Goal: Transaction & Acquisition: Purchase product/service

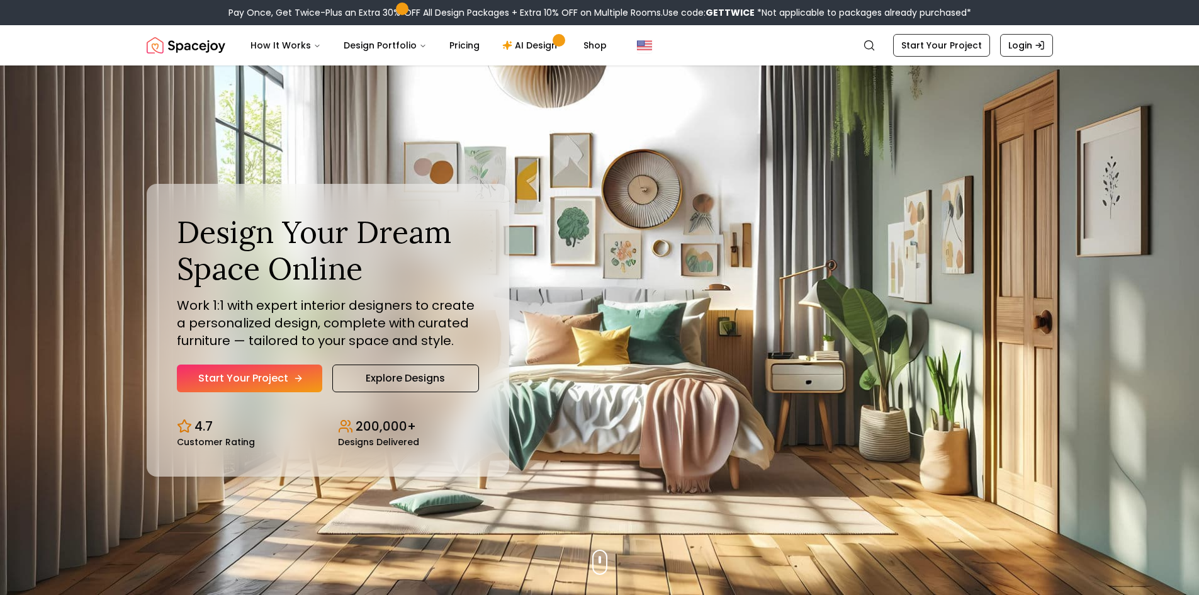
click at [295, 372] on link "Start Your Project" at bounding box center [249, 378] width 145 height 28
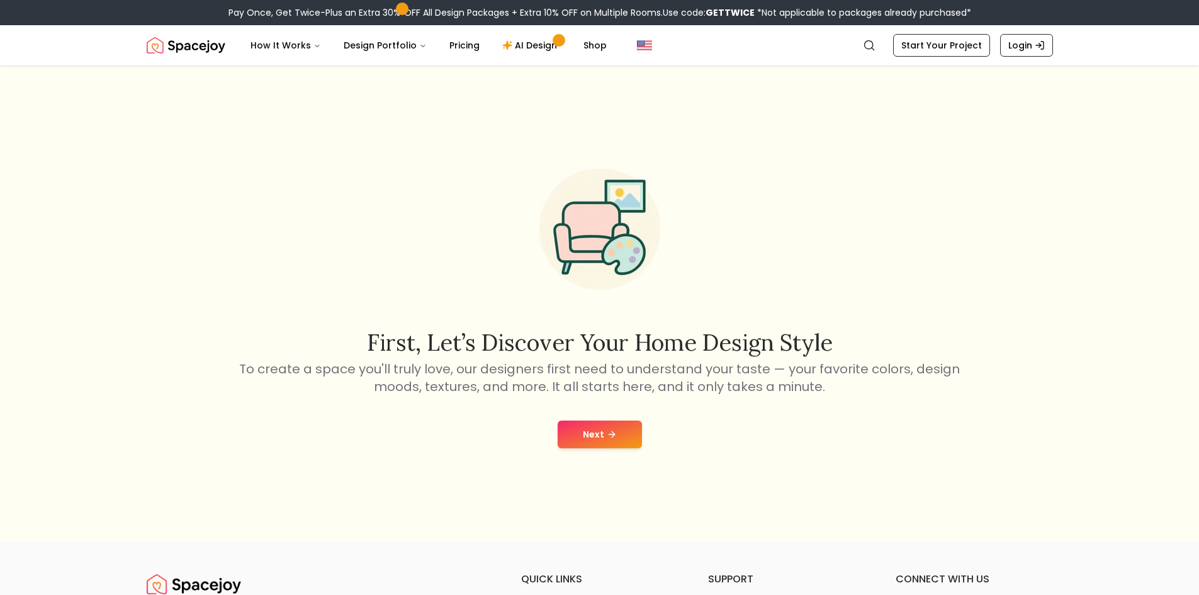
click at [614, 442] on button "Next" at bounding box center [600, 434] width 84 height 28
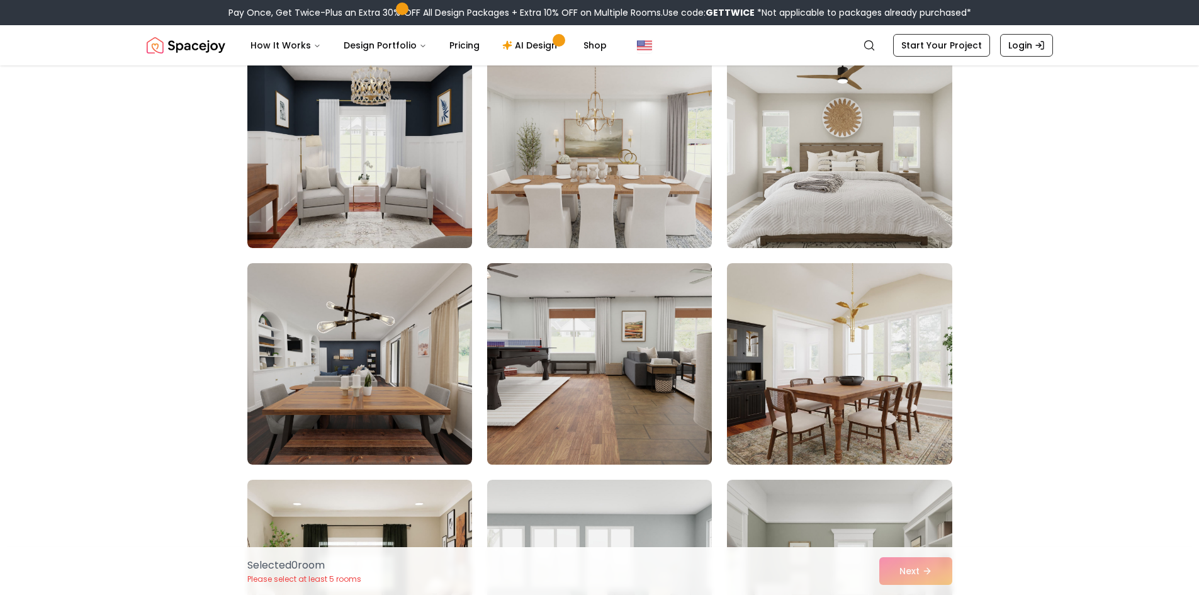
scroll to position [126, 0]
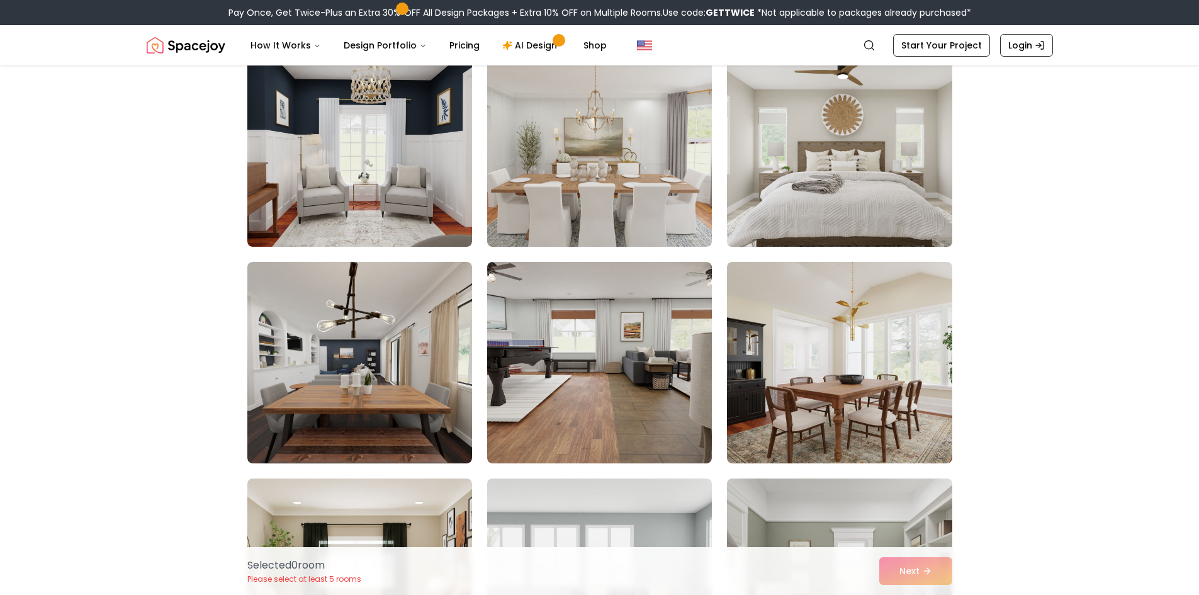
click at [766, 162] on img at bounding box center [839, 145] width 236 height 211
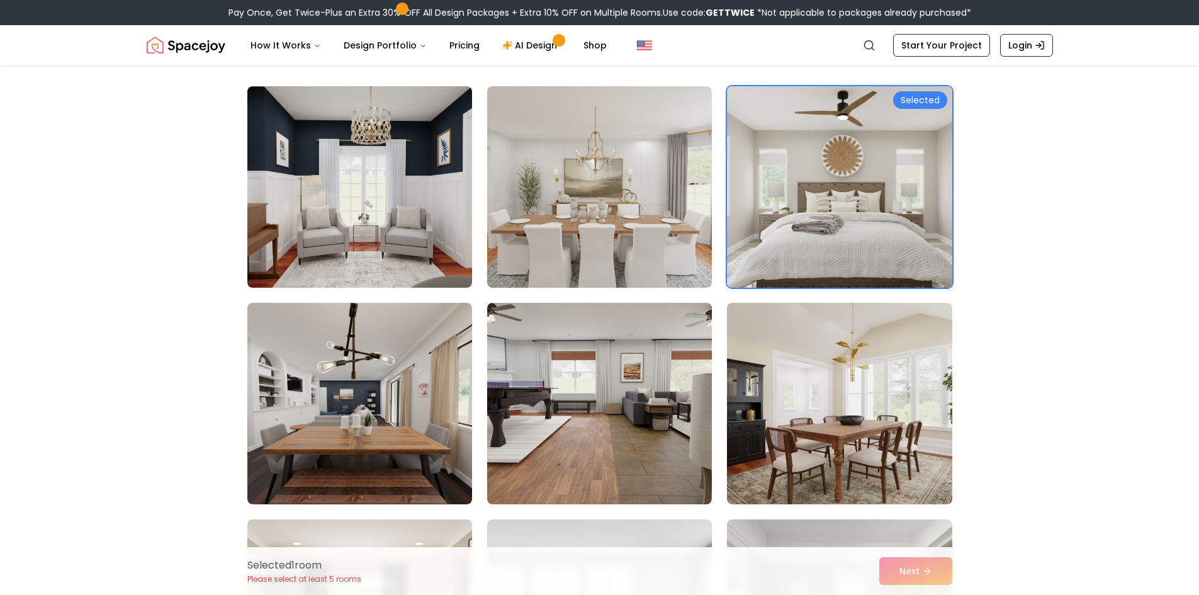
scroll to position [63, 0]
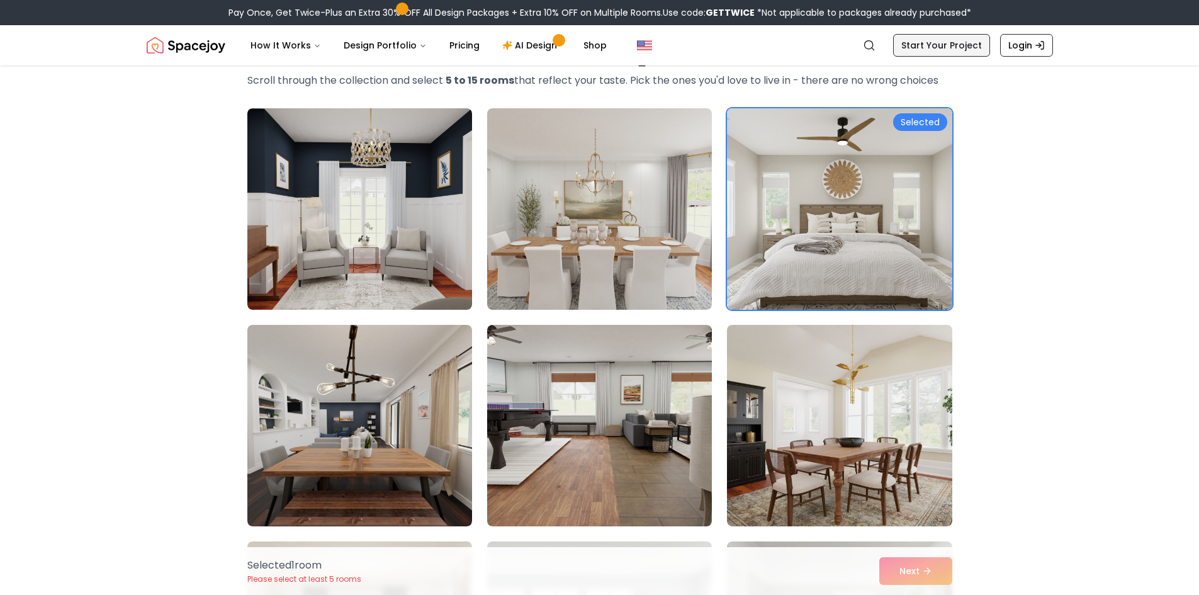
click at [945, 55] on link "Start Your Project" at bounding box center [941, 45] width 97 height 23
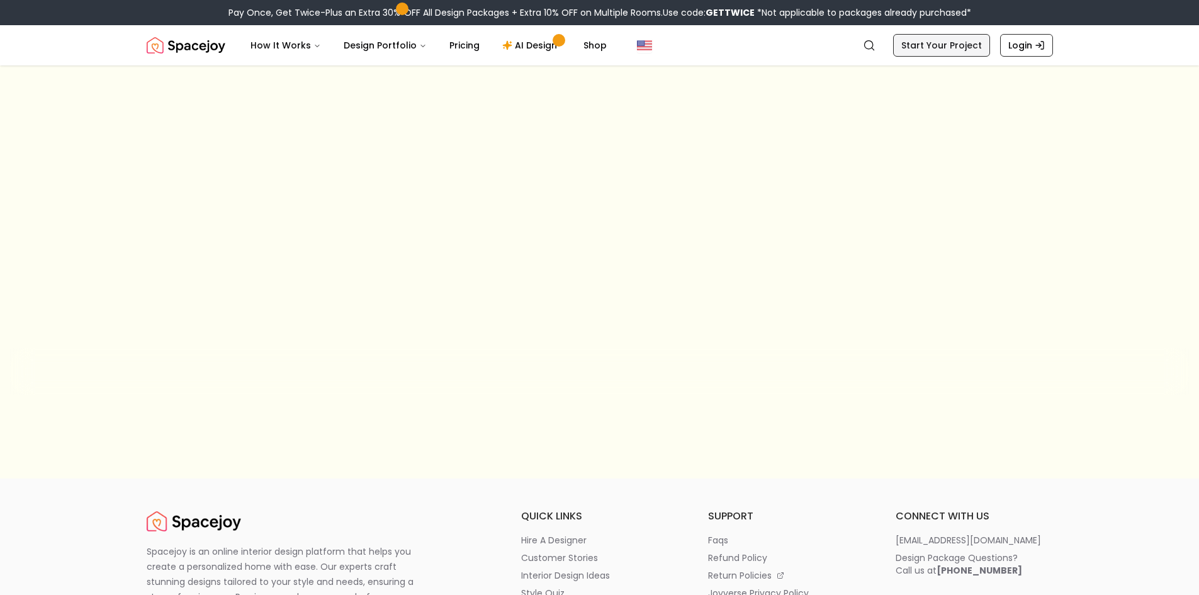
scroll to position [43, 0]
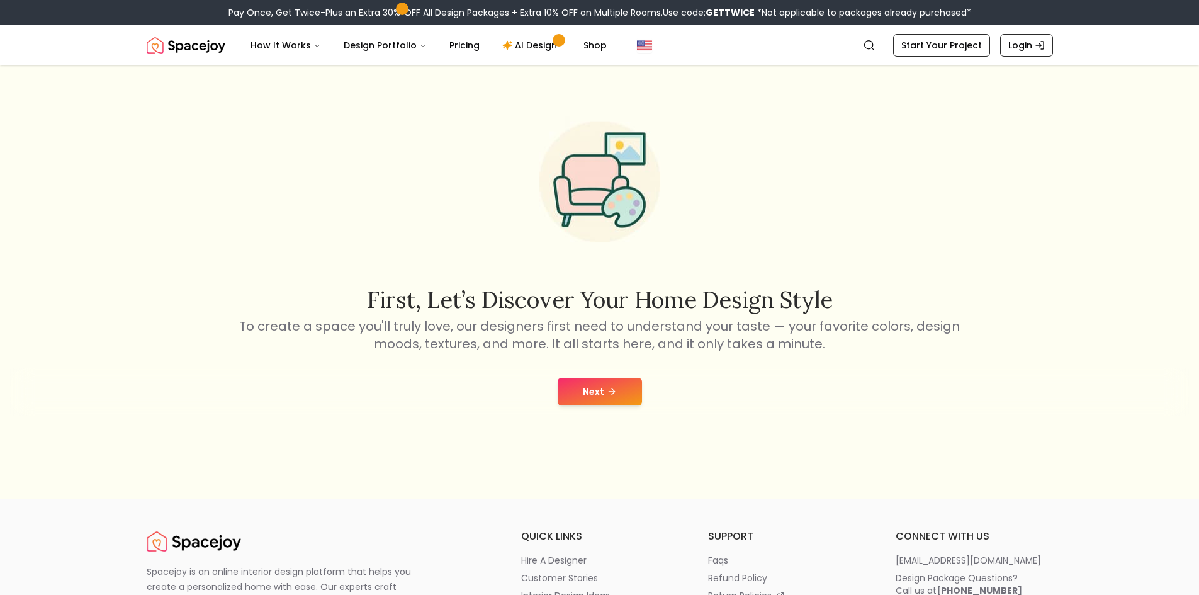
click at [577, 382] on button "Next" at bounding box center [600, 392] width 84 height 28
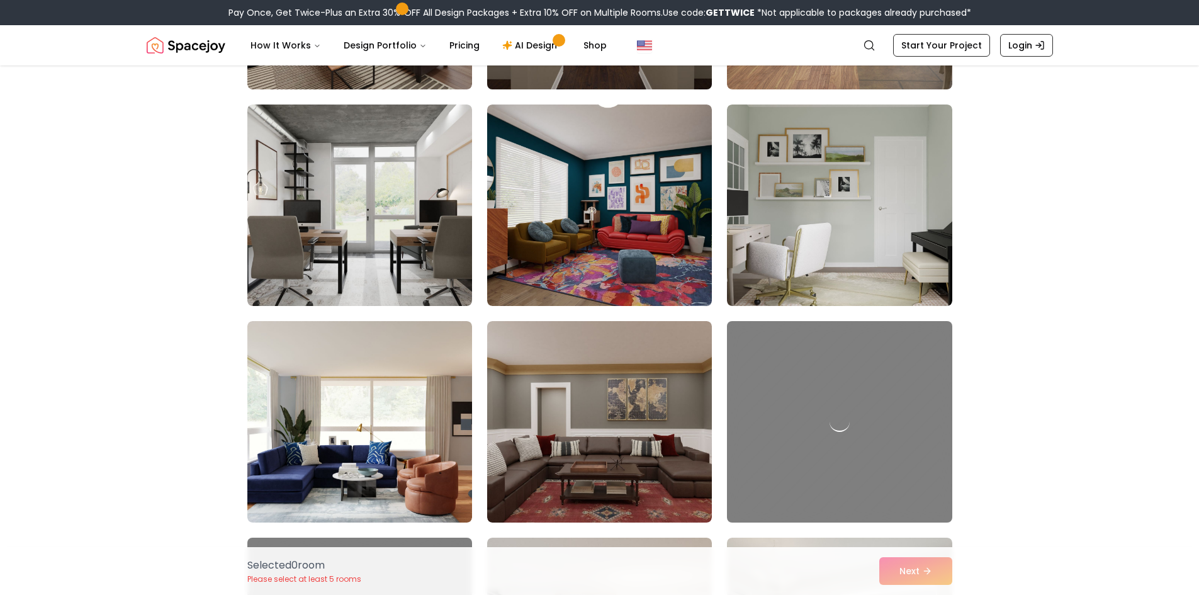
scroll to position [503, 0]
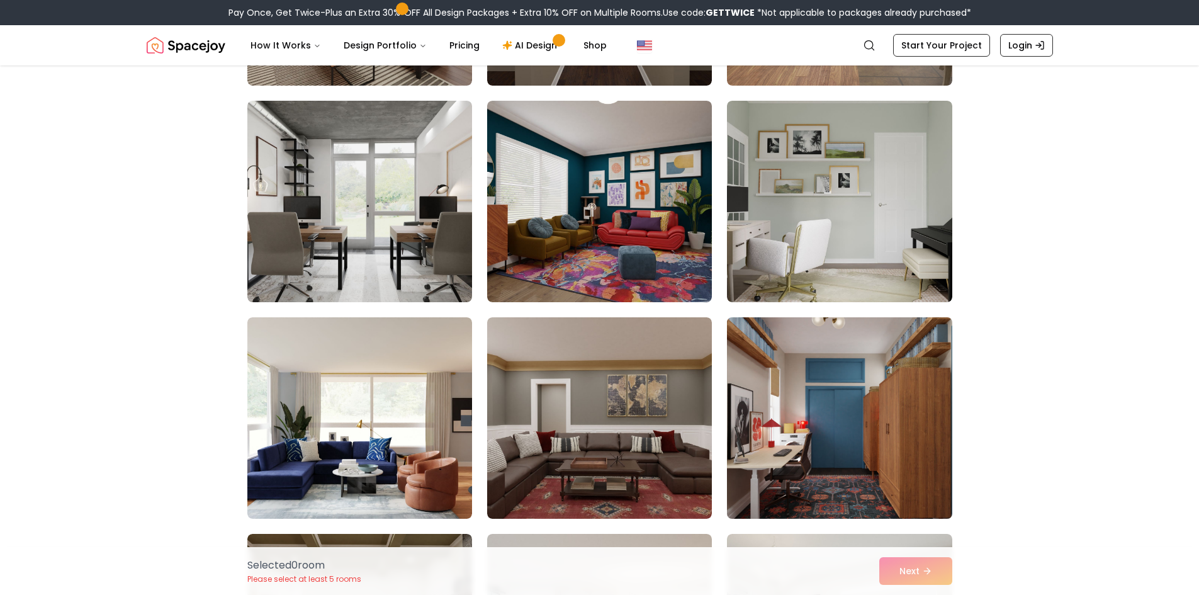
click at [830, 386] on img at bounding box center [839, 417] width 236 height 211
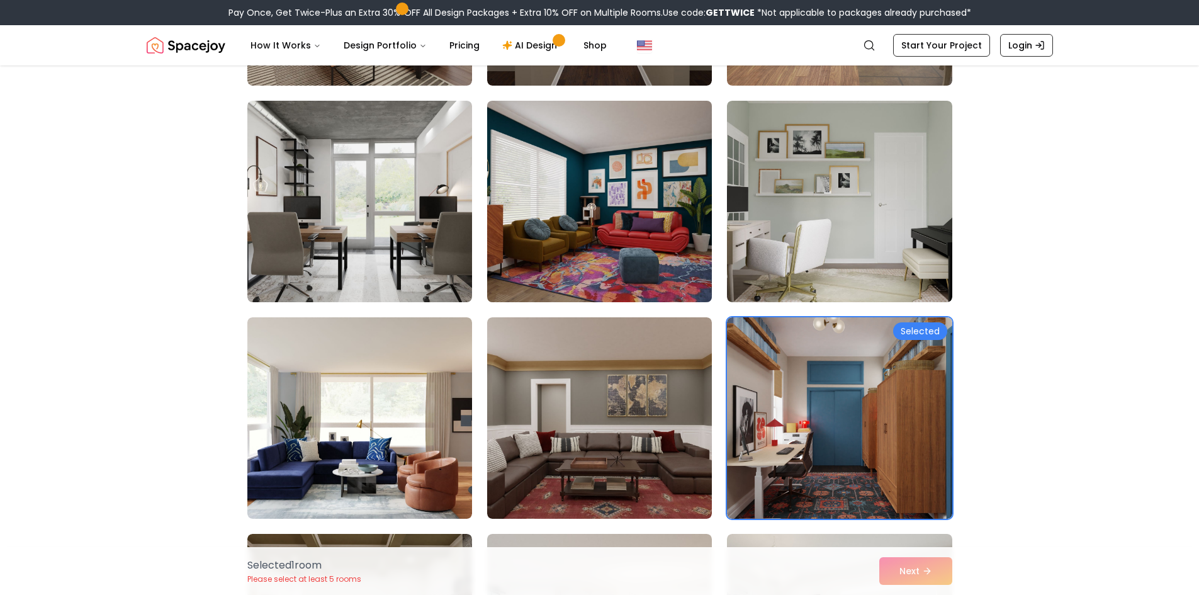
click at [626, 261] on img at bounding box center [599, 201] width 236 height 211
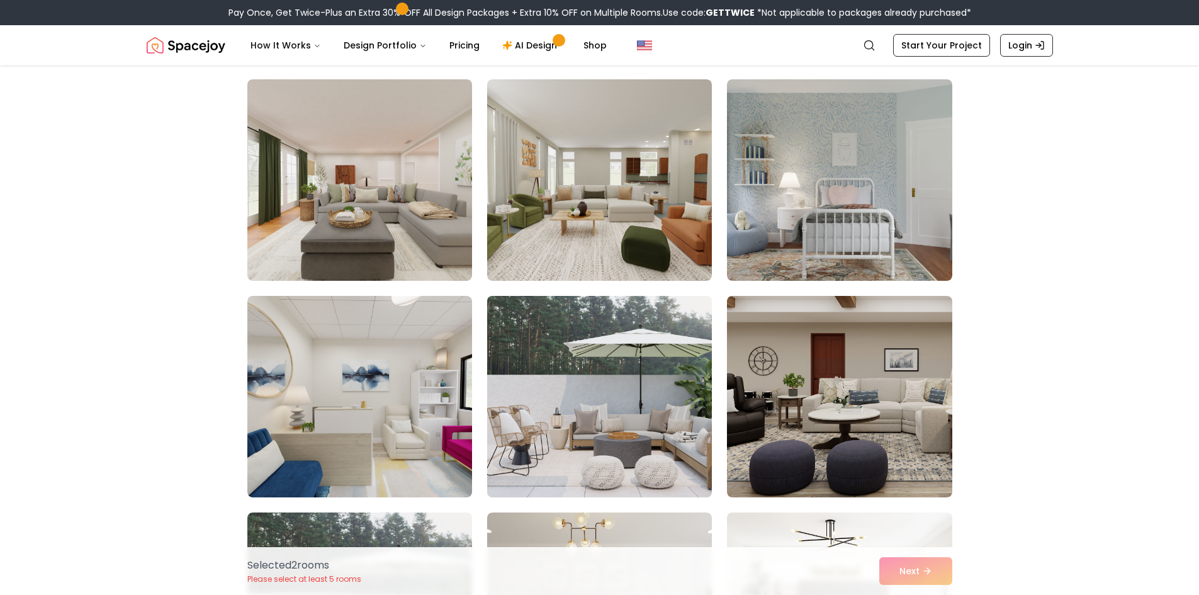
scroll to position [1510, 0]
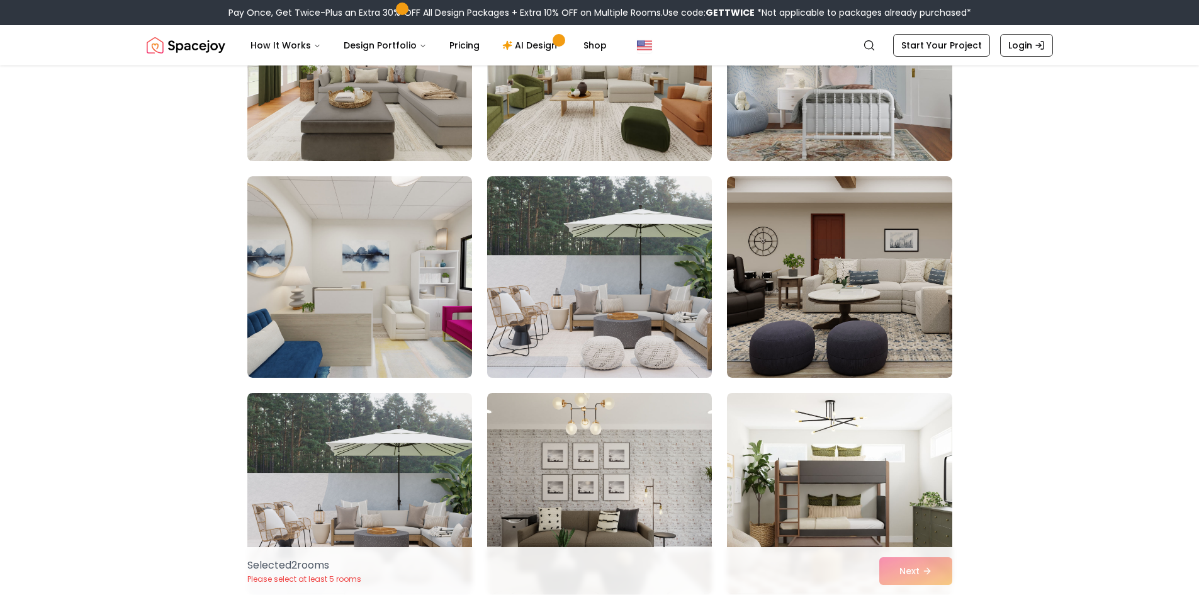
click at [576, 347] on img at bounding box center [599, 276] width 236 height 211
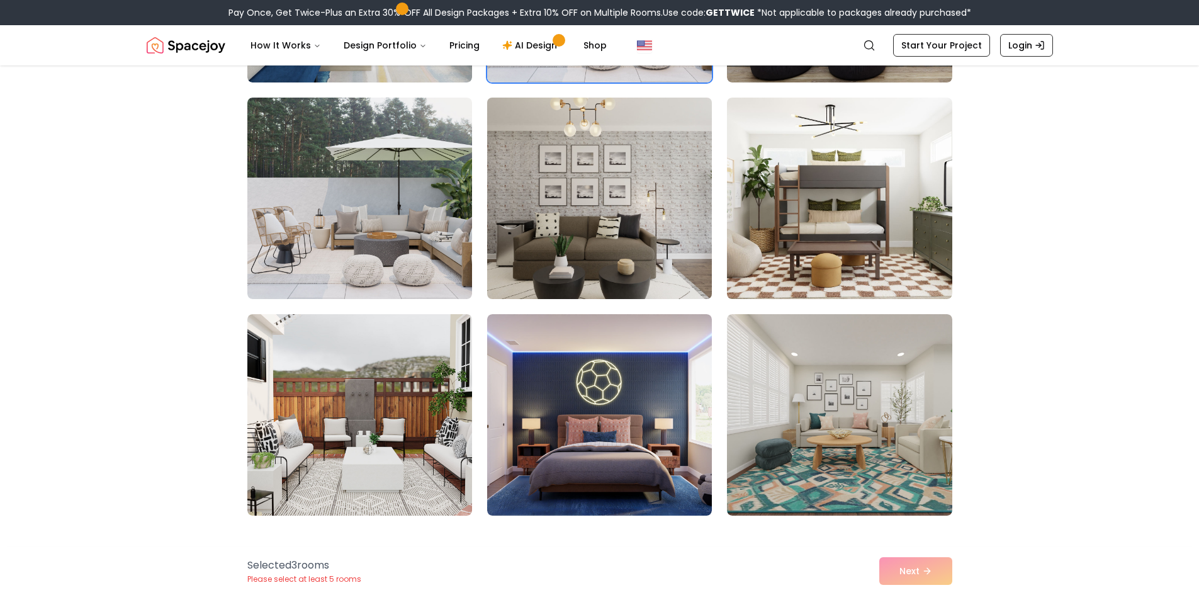
scroll to position [1825, 0]
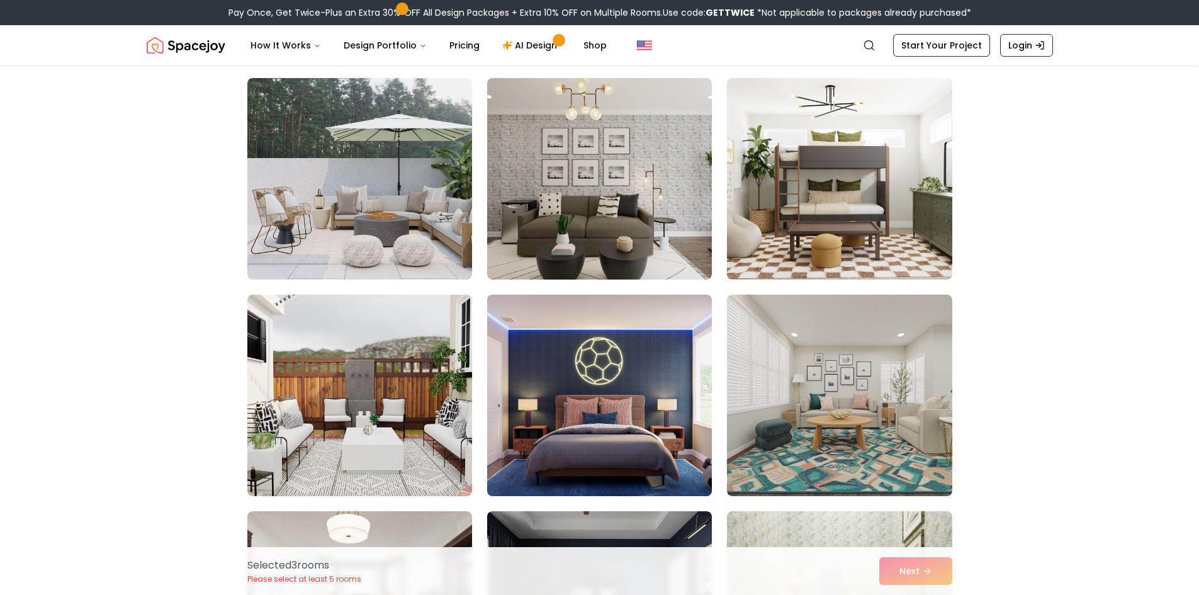
click at [581, 387] on img at bounding box center [599, 394] width 236 height 211
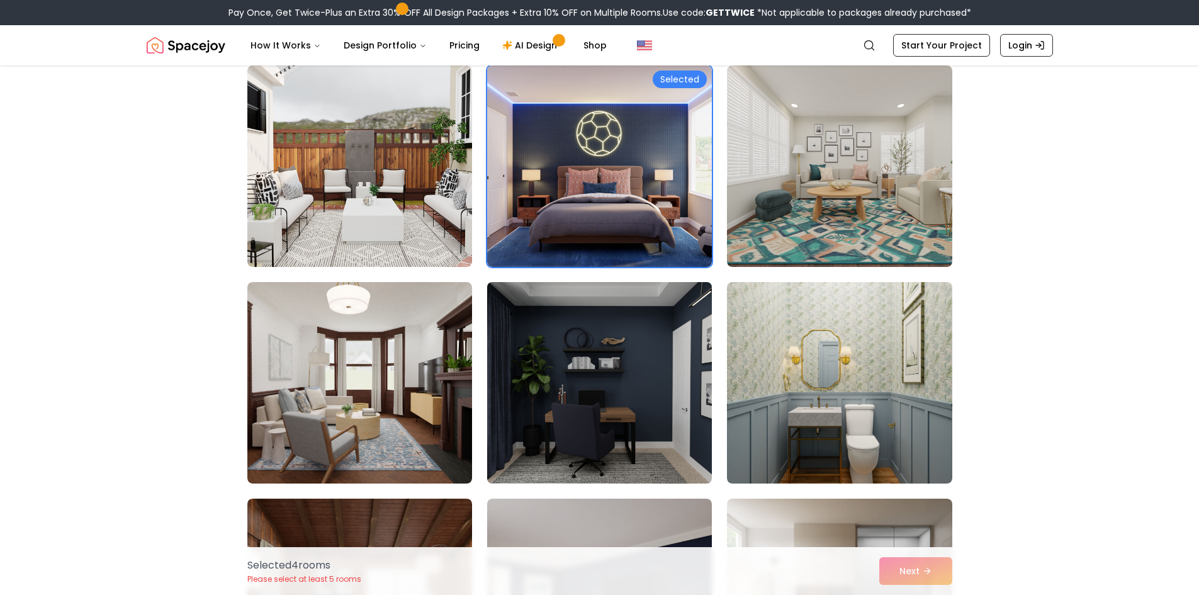
scroll to position [2077, 0]
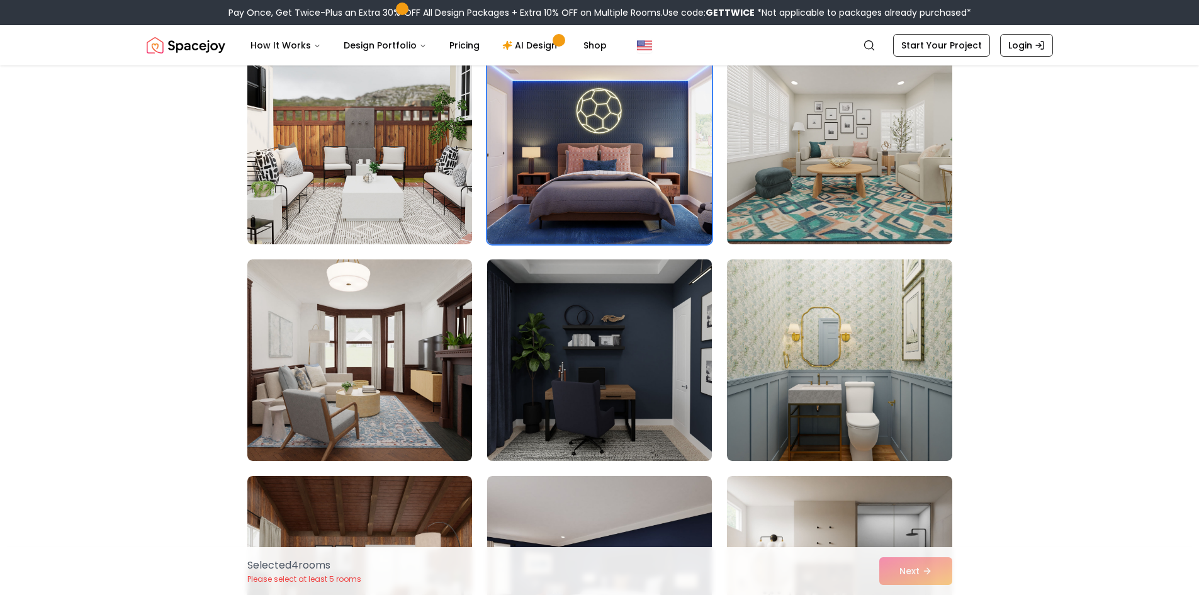
click at [636, 378] on img at bounding box center [599, 359] width 236 height 211
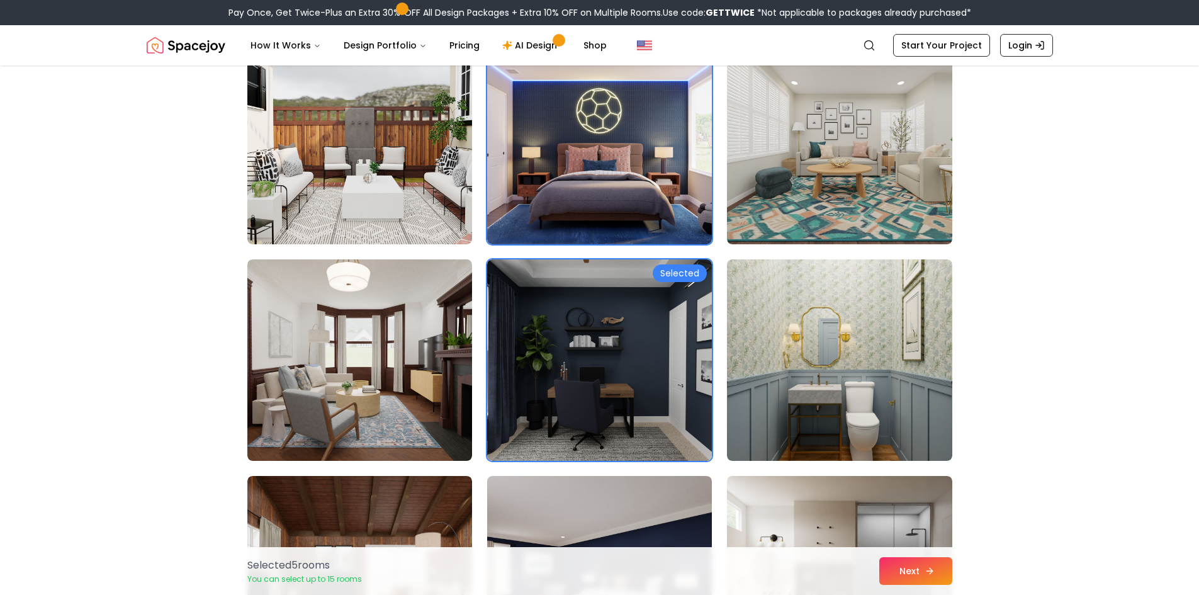
click at [919, 570] on button "Next" at bounding box center [915, 571] width 73 height 28
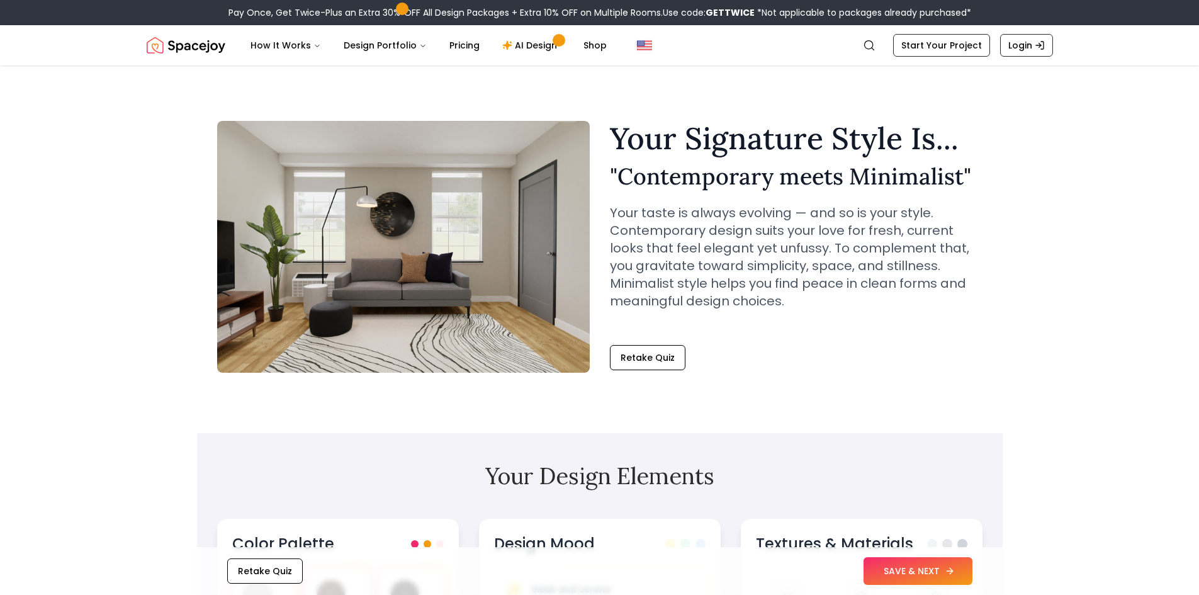
click at [887, 573] on button "SAVE & NEXT" at bounding box center [917, 571] width 109 height 28
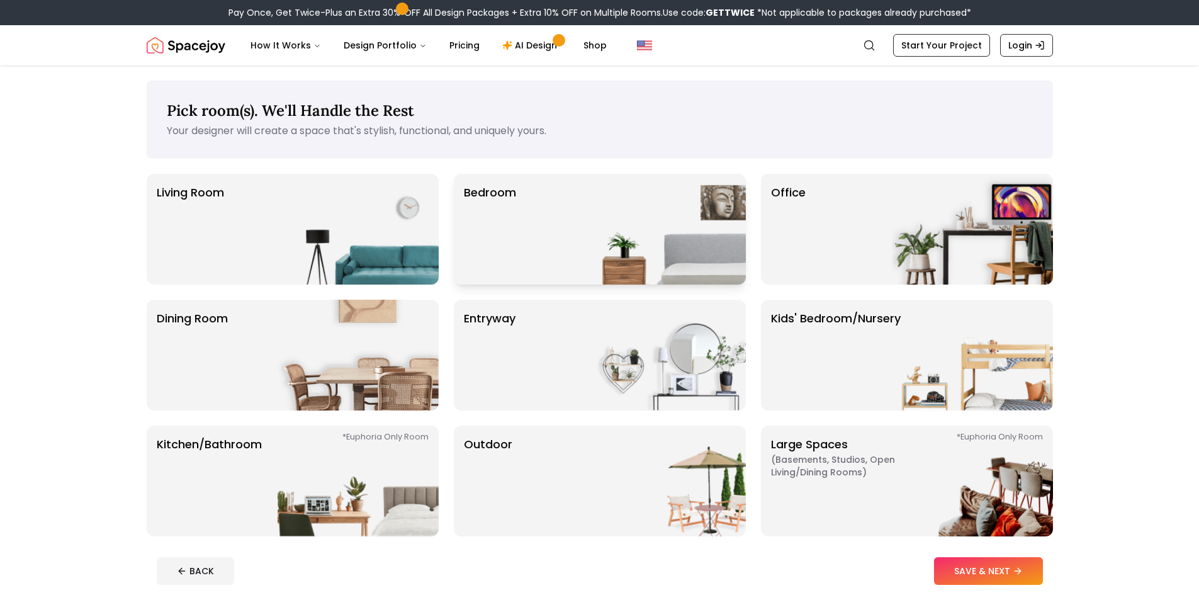
click at [581, 199] on div "Bedroom" at bounding box center [600, 229] width 292 height 111
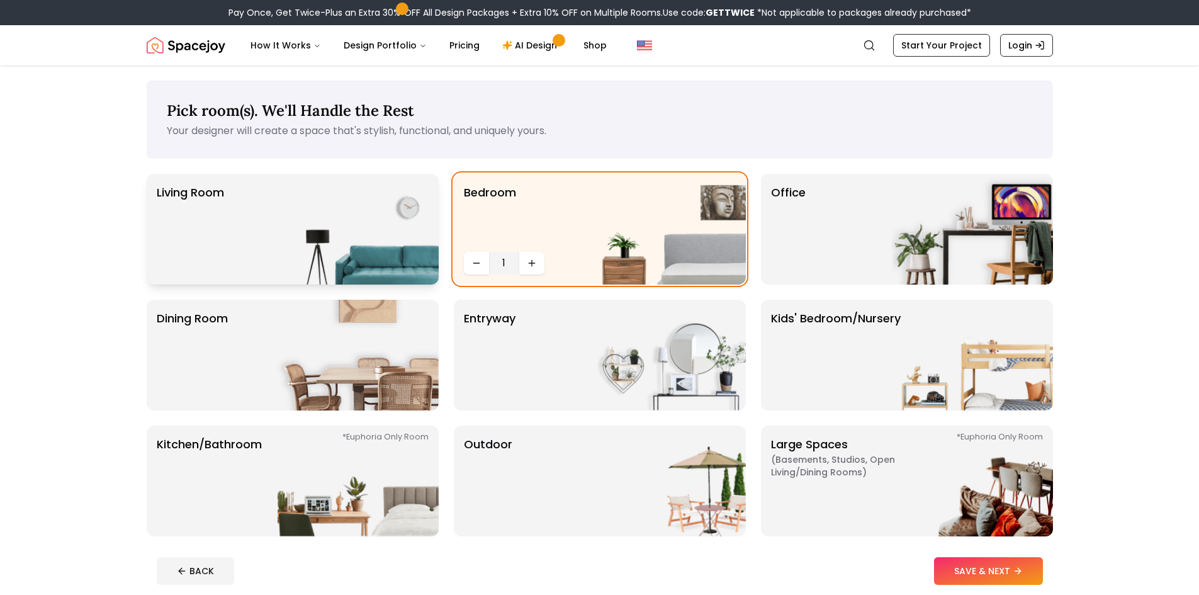
click at [349, 240] on img at bounding box center [358, 229] width 161 height 111
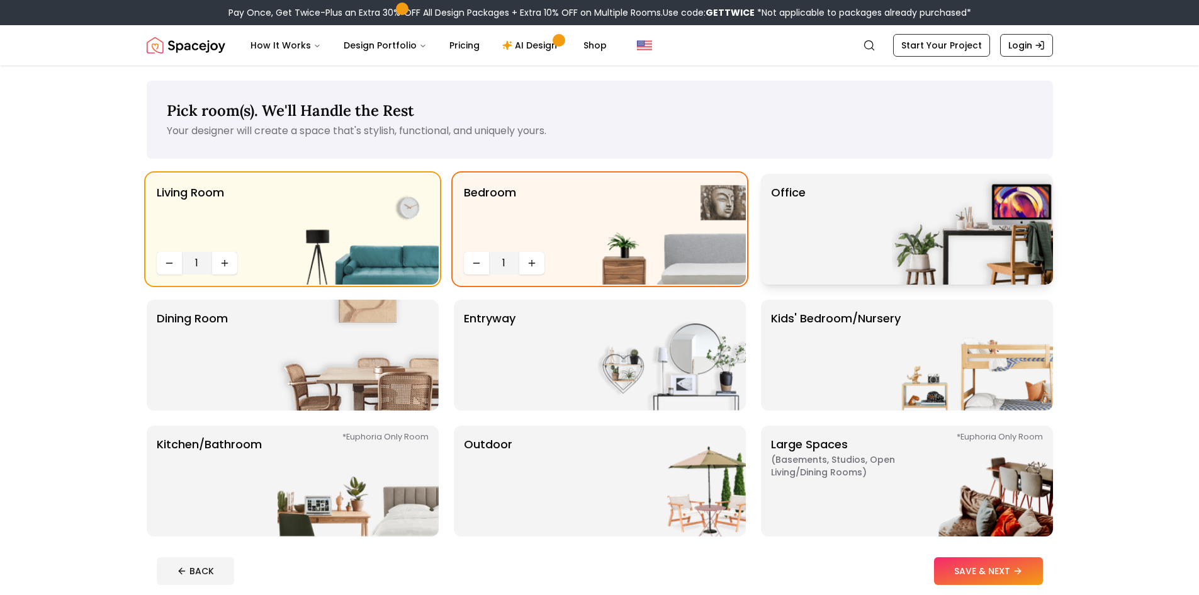
click at [882, 227] on div "Office" at bounding box center [907, 229] width 292 height 111
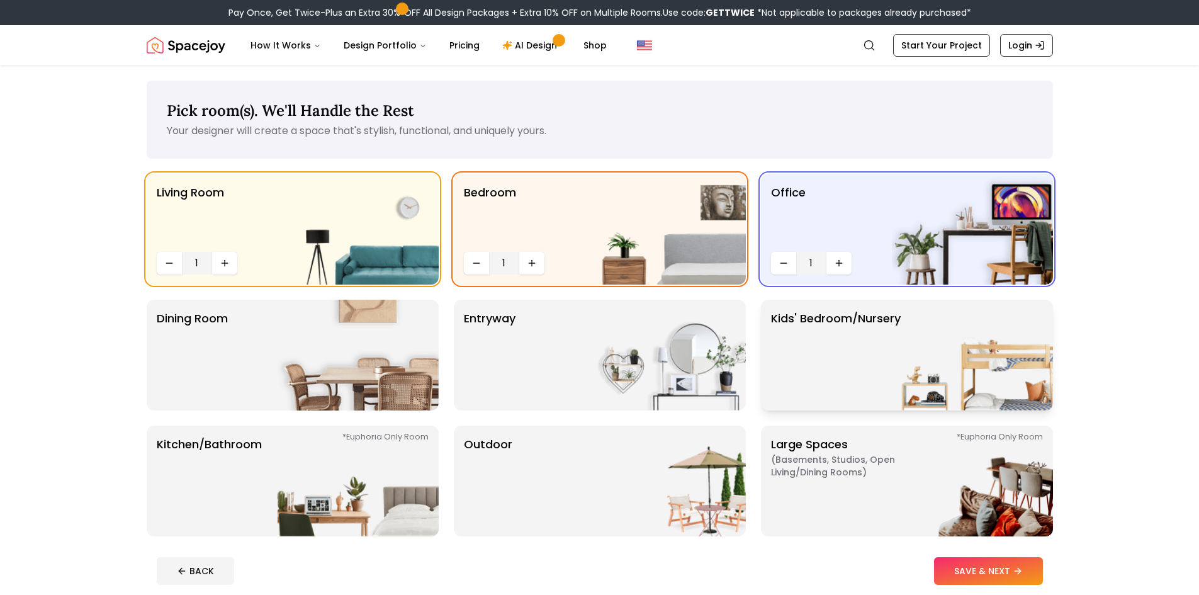
click at [874, 338] on p "Kids' Bedroom/Nursery" at bounding box center [836, 355] width 130 height 91
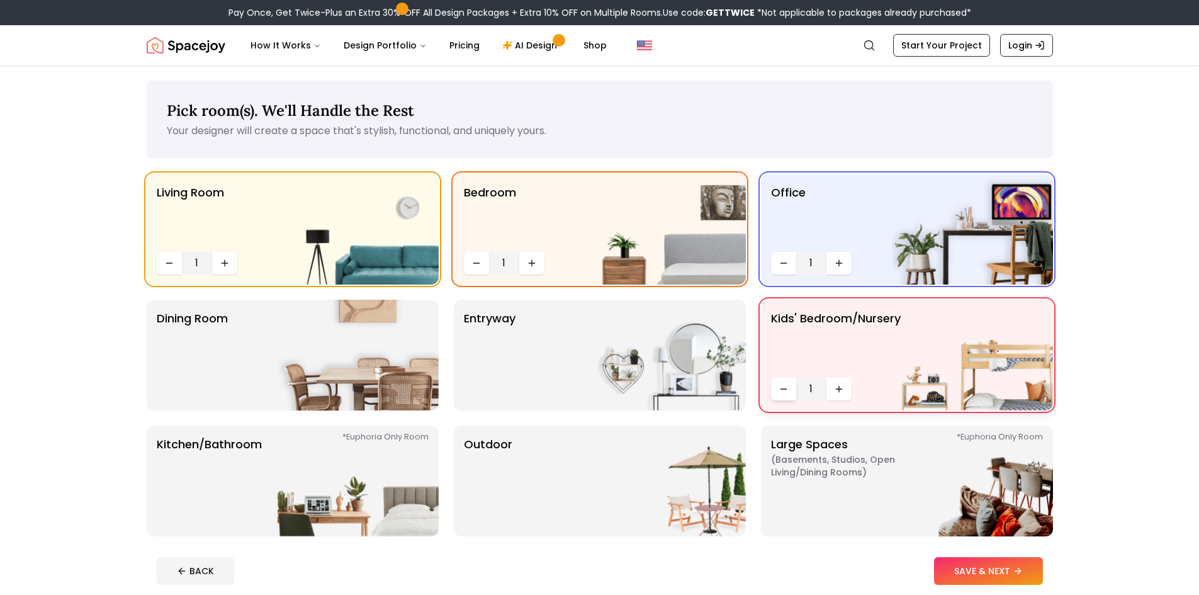
click at [787, 381] on button "Decrease quantity" at bounding box center [783, 389] width 25 height 23
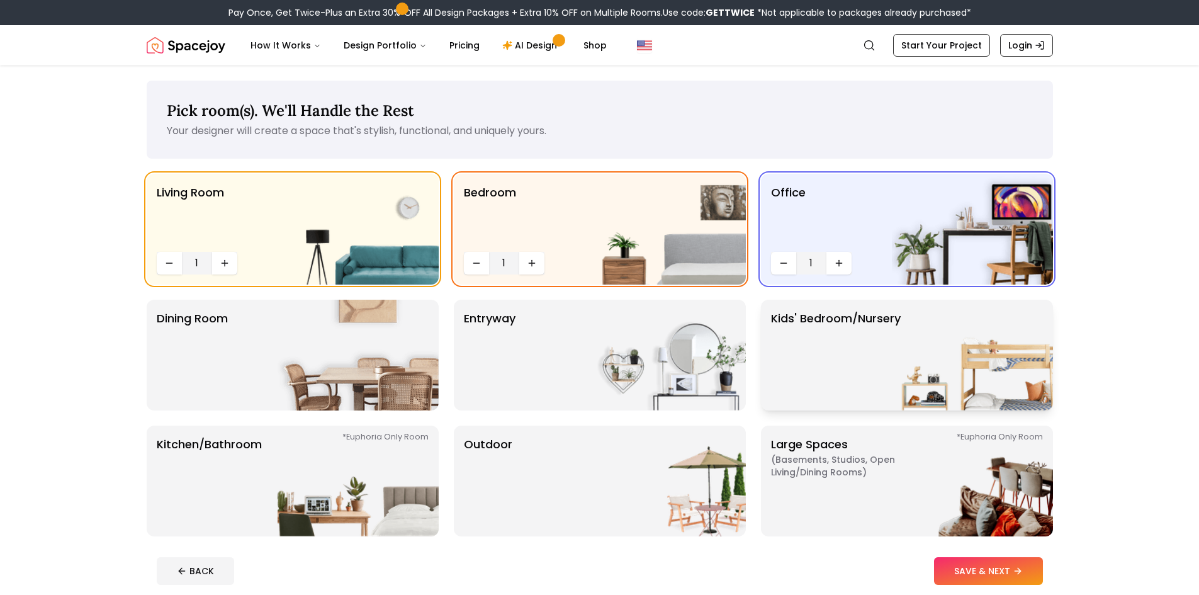
click at [779, 384] on p "Kids' Bedroom/Nursery" at bounding box center [836, 355] width 130 height 91
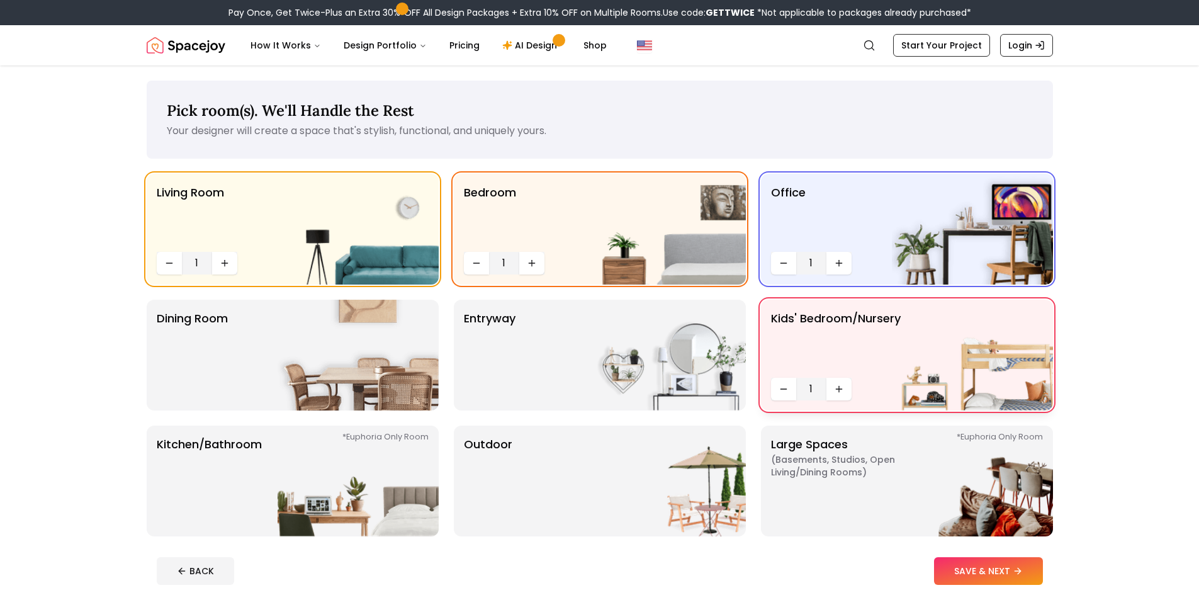
click at [779, 384] on icon "Decrease quantity" at bounding box center [783, 389] width 10 height 10
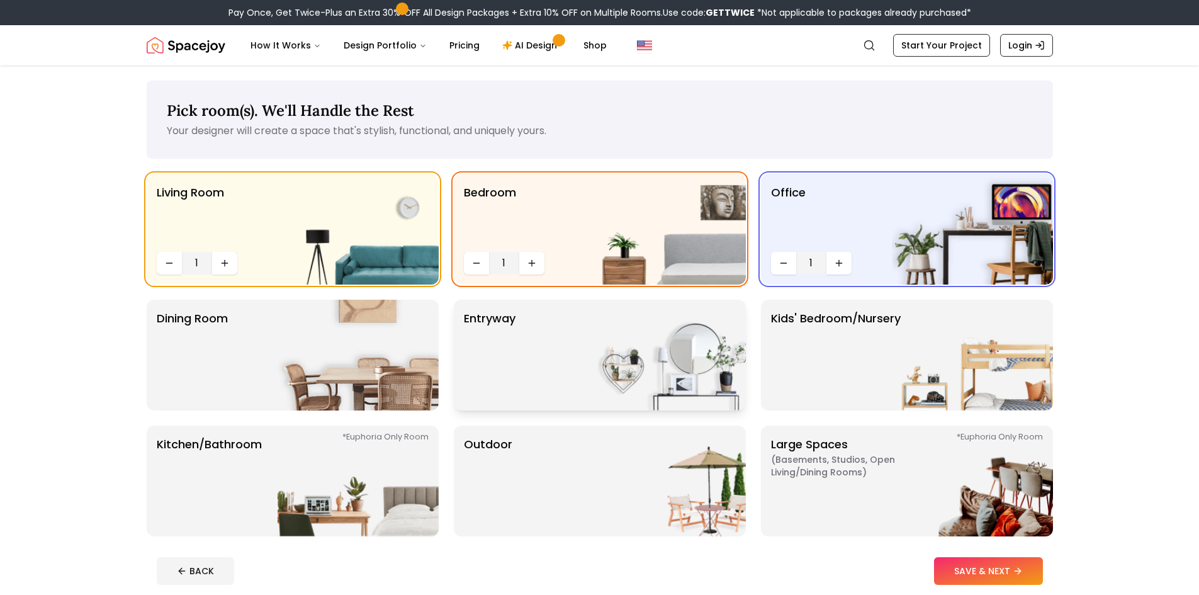
click at [526, 386] on div "entryway" at bounding box center [600, 355] width 292 height 111
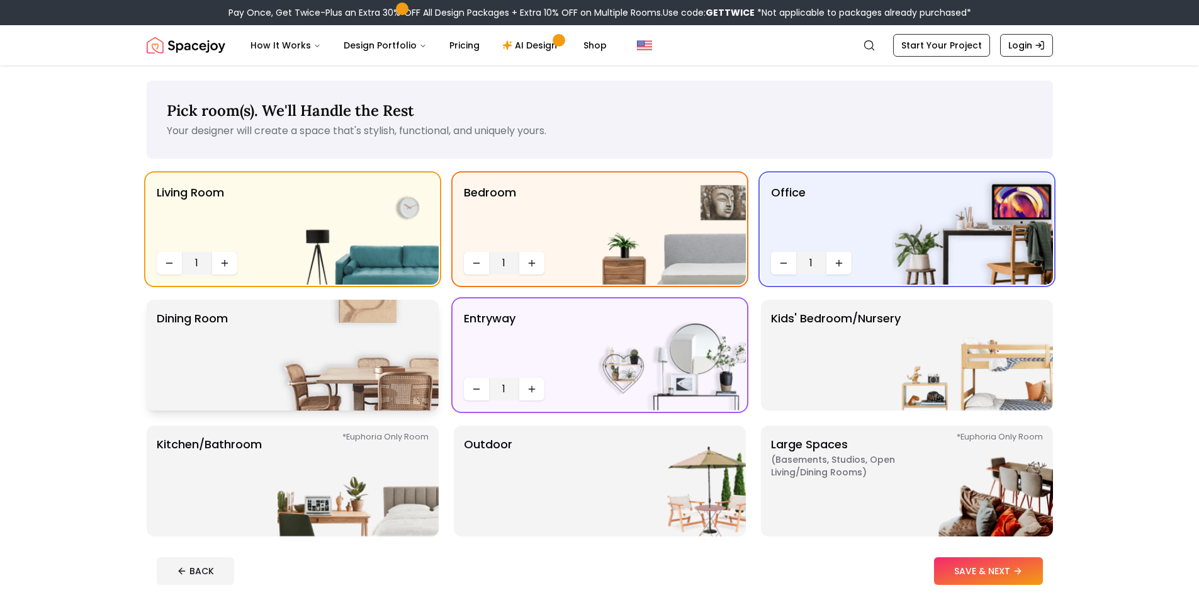
click at [332, 363] on img at bounding box center [358, 355] width 161 height 111
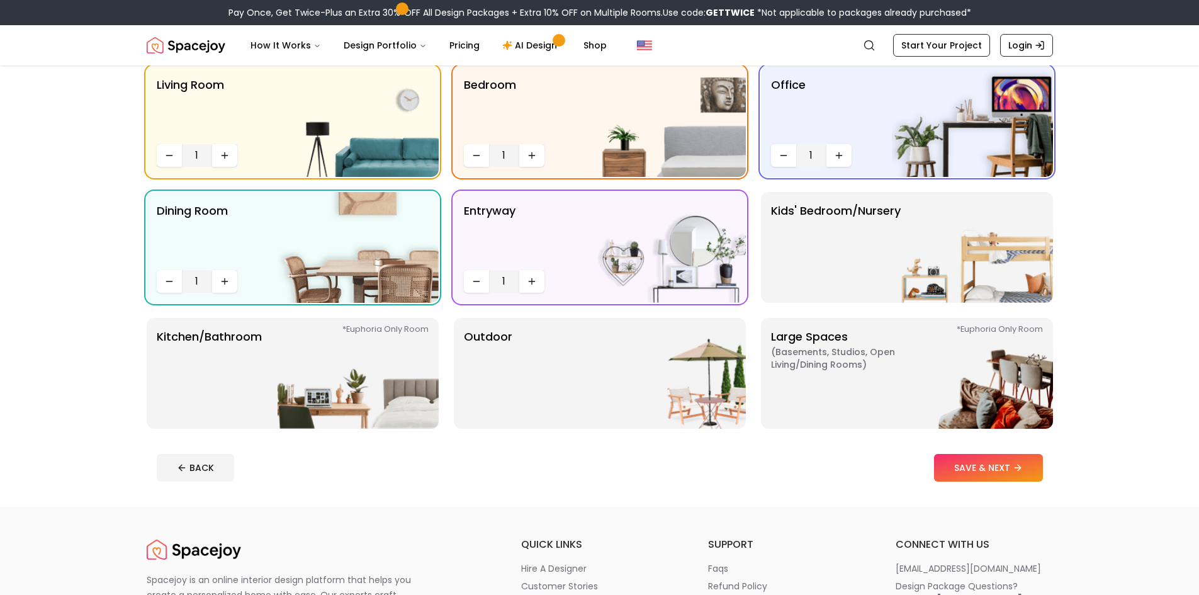
scroll to position [126, 0]
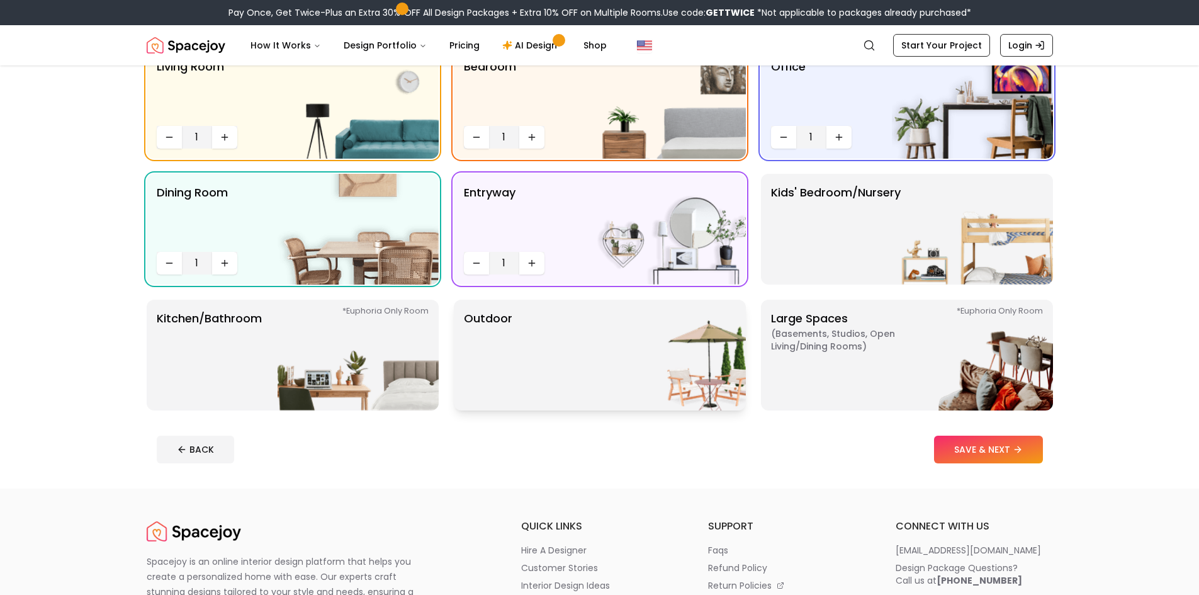
click at [472, 372] on p "Outdoor" at bounding box center [488, 355] width 48 height 91
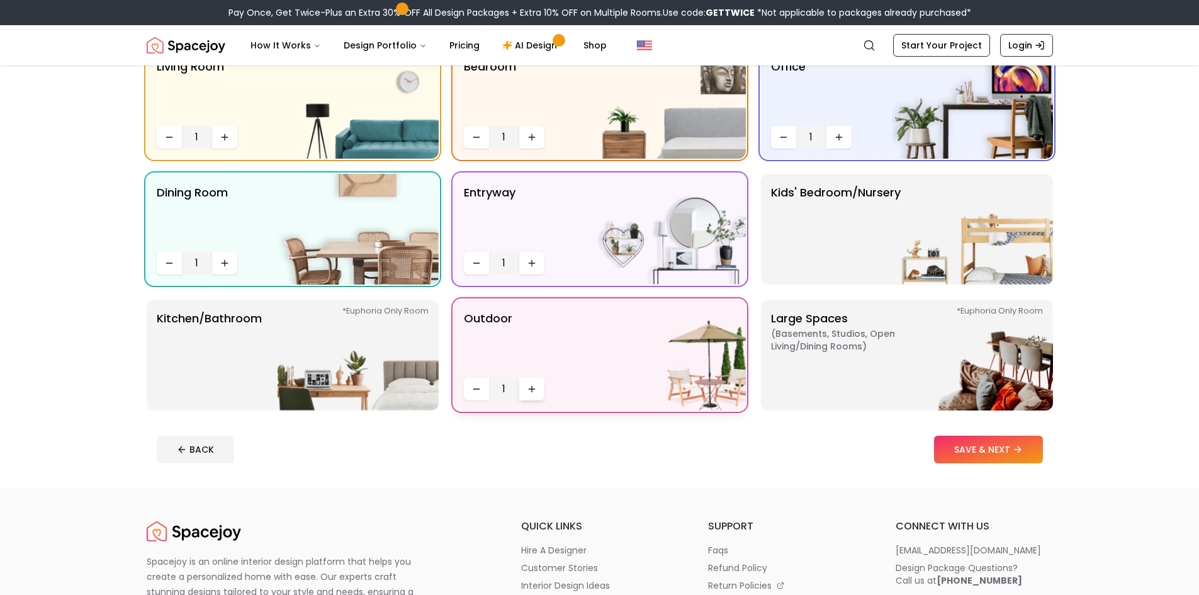
click at [527, 392] on icon "Increase quantity" at bounding box center [532, 389] width 10 height 10
click at [480, 393] on icon "Decrease quantity" at bounding box center [476, 389] width 10 height 10
click at [819, 326] on p "Large Spaces ( Basements, Studios, Open living/dining rooms ) *Euphoria Only Ro…" at bounding box center [849, 355] width 157 height 91
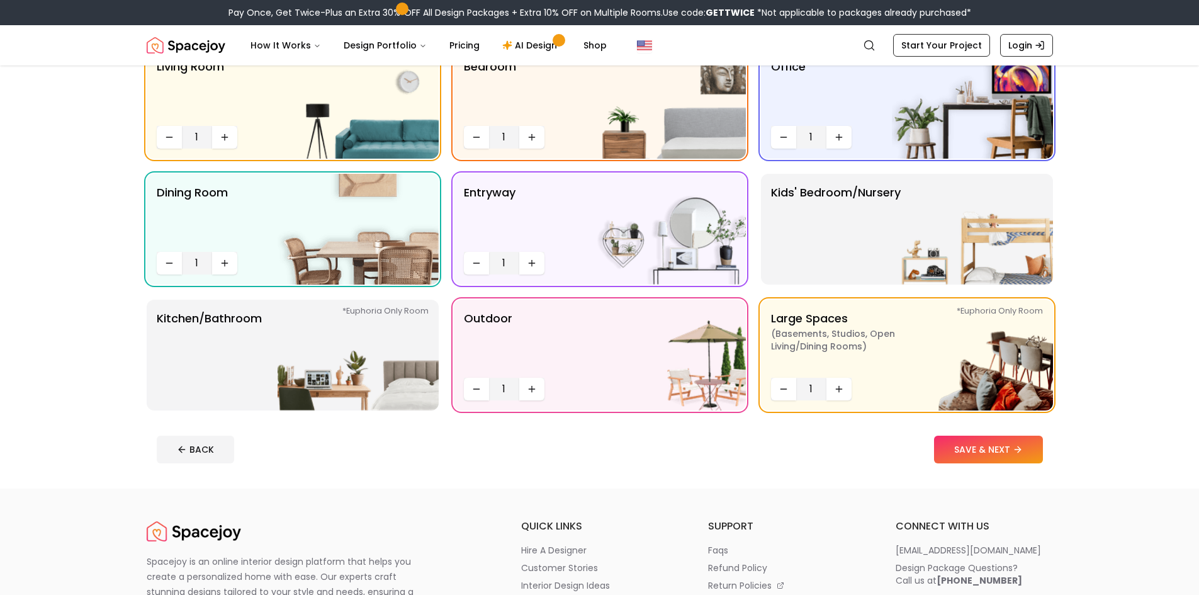
click at [789, 419] on div "Pick room(s). We'll Handle the Rest Your designer will create a space that's st…" at bounding box center [599, 214] width 967 height 549
click at [436, 378] on img at bounding box center [358, 355] width 161 height 111
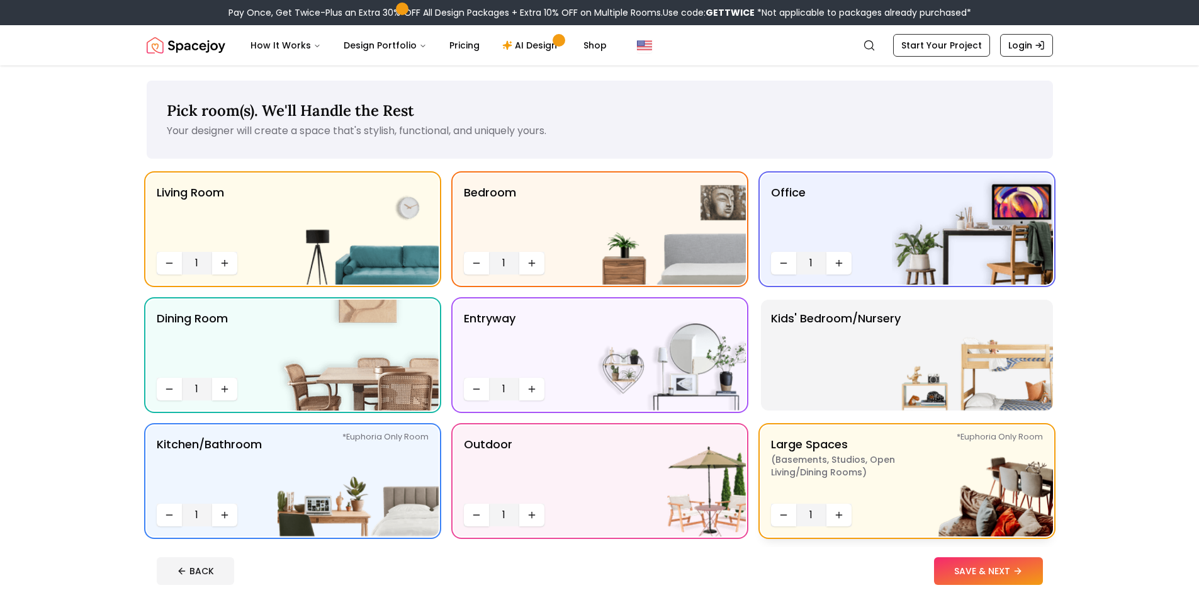
scroll to position [63, 0]
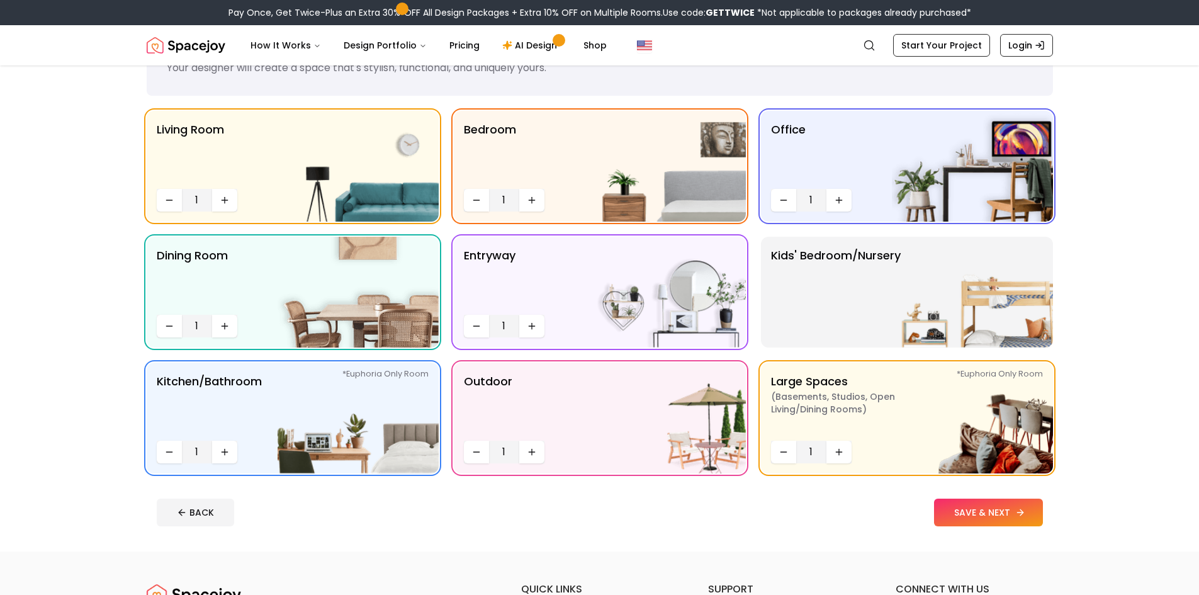
click at [962, 510] on button "SAVE & NEXT" at bounding box center [988, 512] width 109 height 28
